Goal: Task Accomplishment & Management: Manage account settings

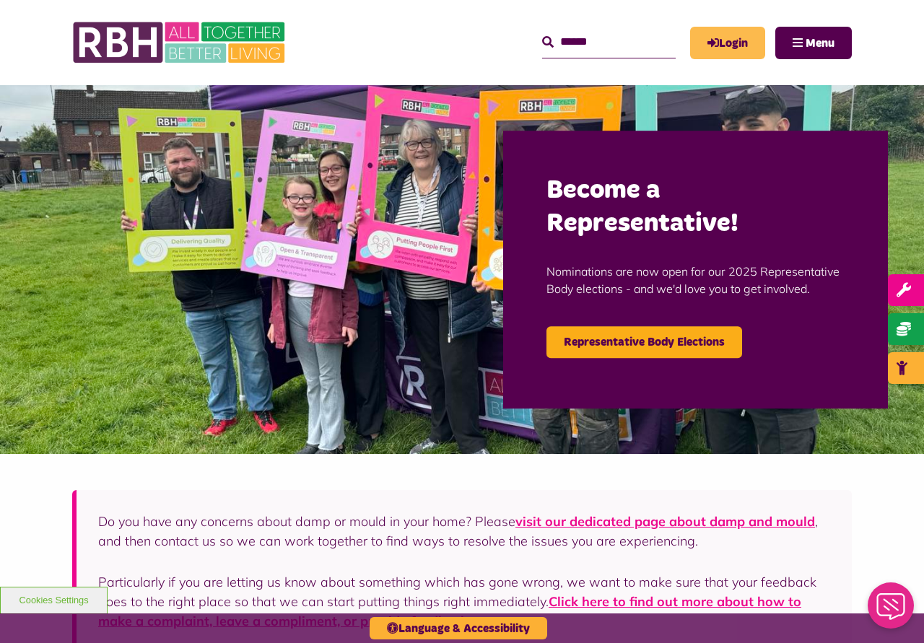
click at [723, 40] on link "Login" at bounding box center [727, 43] width 75 height 32
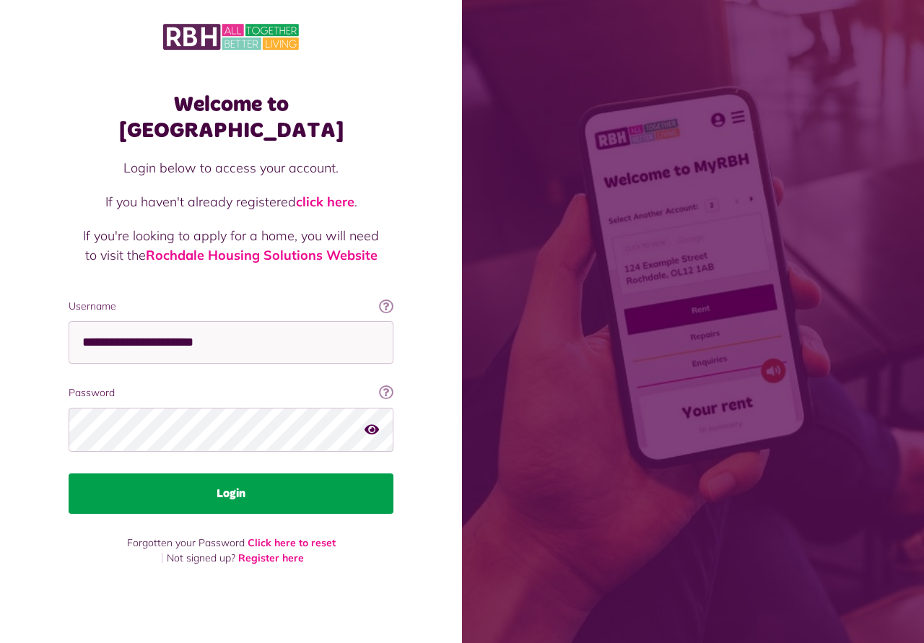
click at [236, 487] on button "Login" at bounding box center [231, 494] width 325 height 40
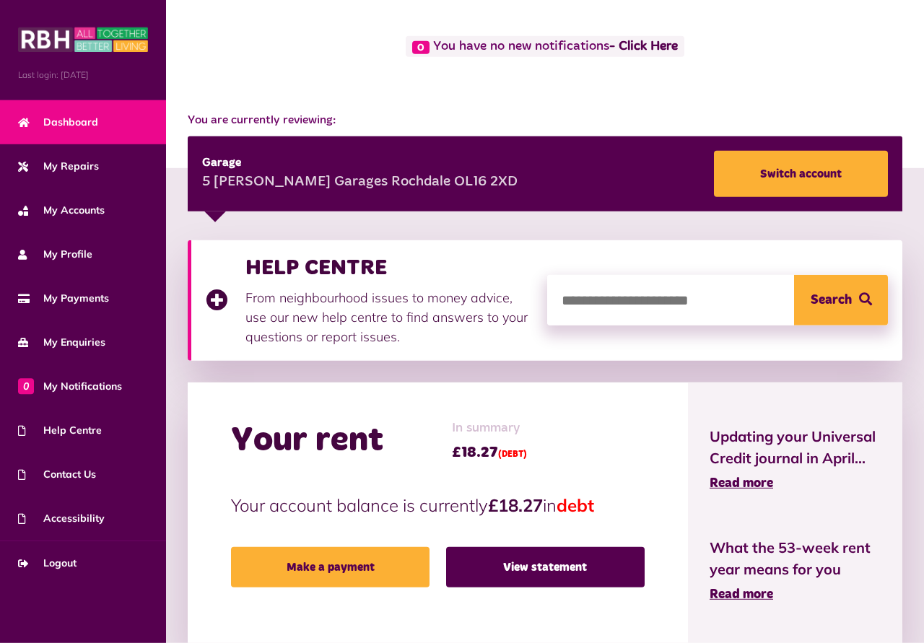
scroll to position [74, 0]
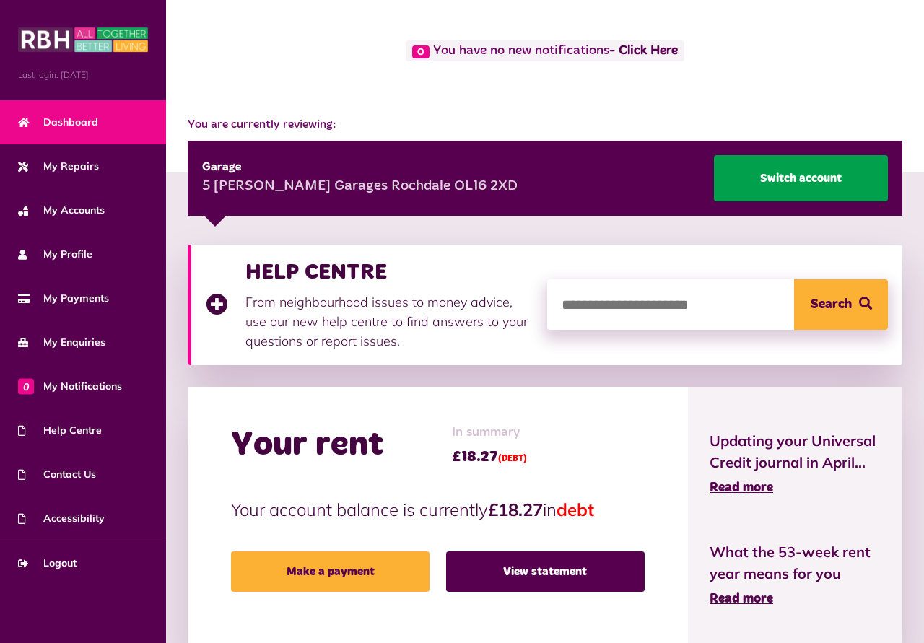
click at [791, 172] on link "Switch account" at bounding box center [801, 178] width 174 height 46
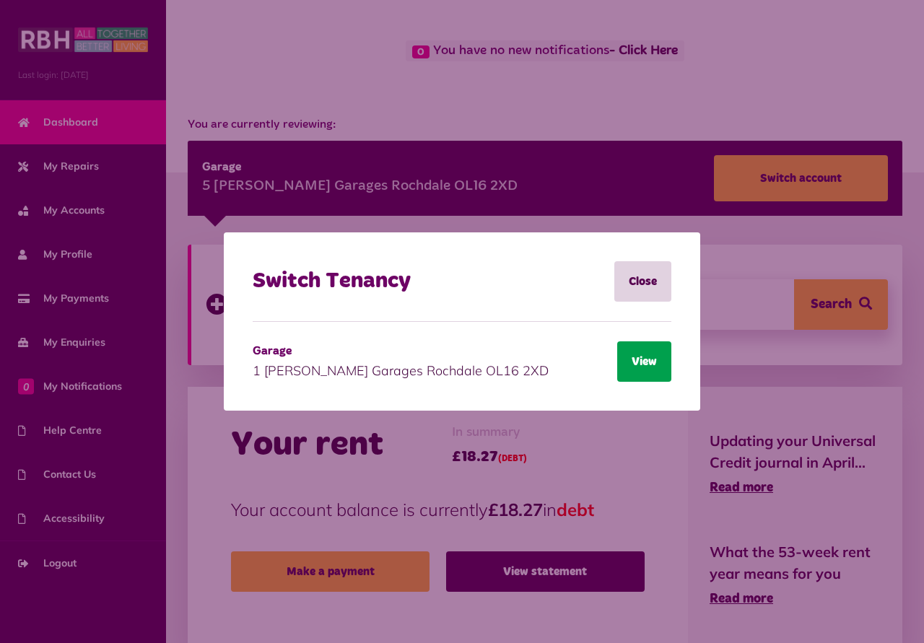
click at [641, 357] on button "View" at bounding box center [644, 361] width 54 height 40
